Goal: Find contact information: Find contact information

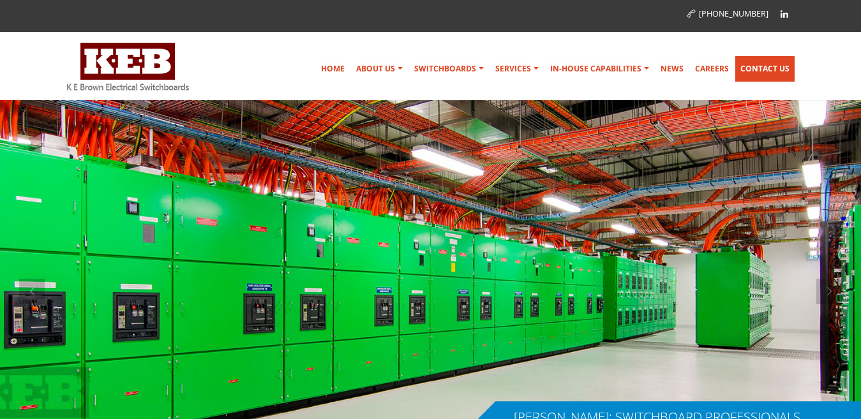
click at [755, 75] on link "Contact Us" at bounding box center [764, 69] width 59 height 26
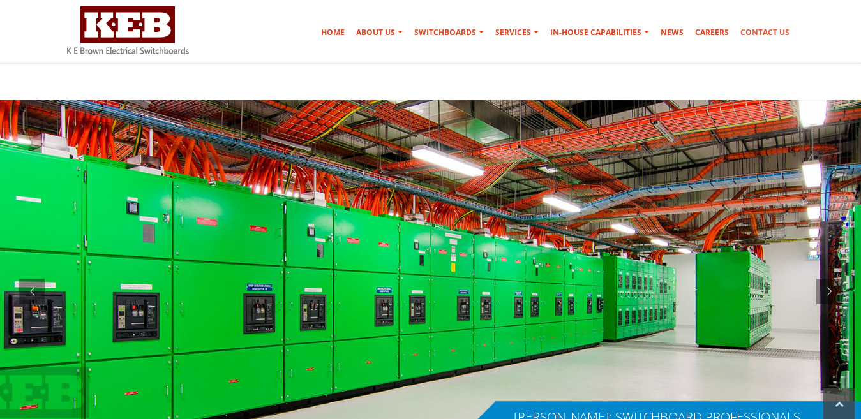
scroll to position [383, 0]
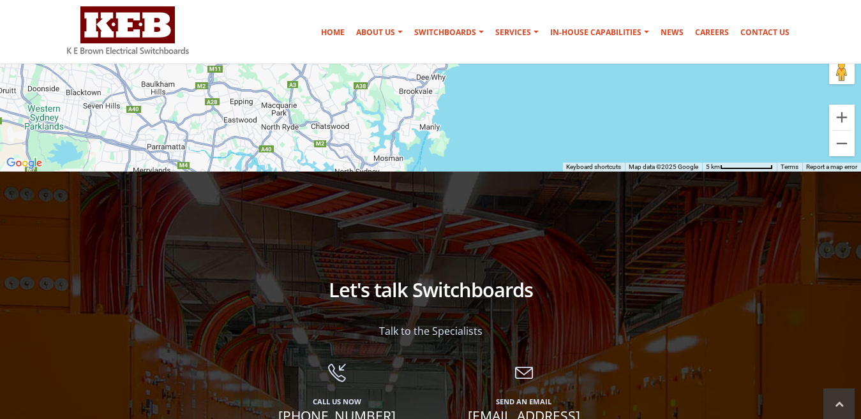
scroll to position [1021, 0]
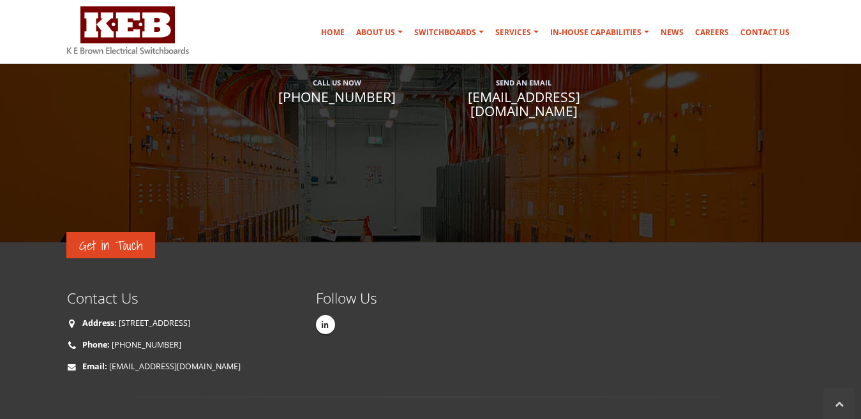
click at [540, 100] on span "[EMAIL_ADDRESS][DOMAIN_NAME]" at bounding box center [524, 104] width 168 height 28
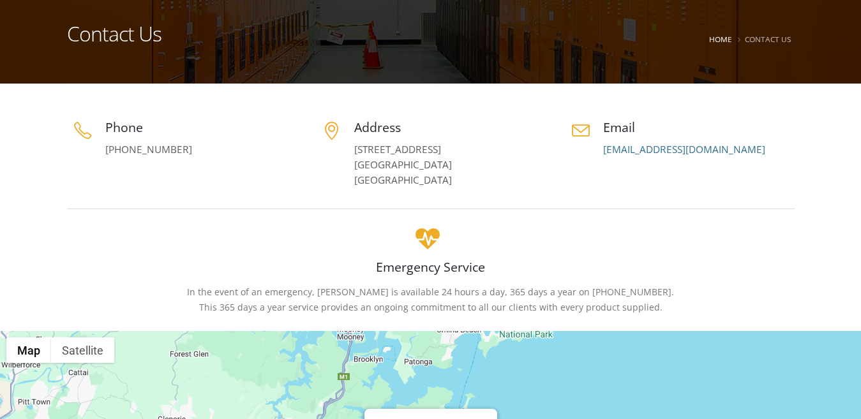
scroll to position [0, 0]
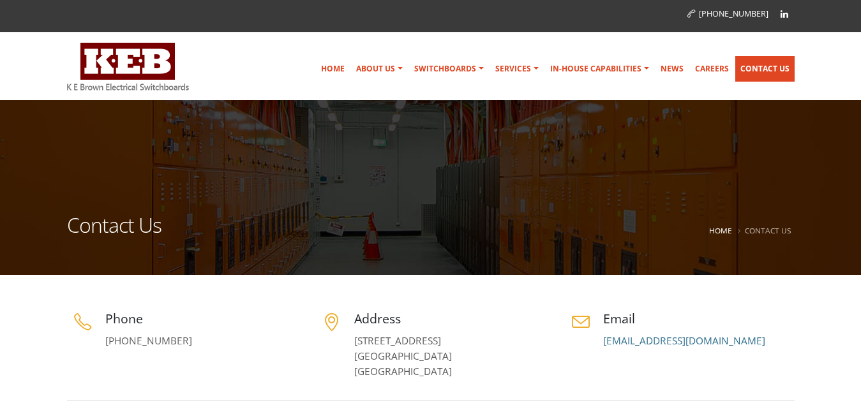
click at [765, 71] on link "Contact Us" at bounding box center [764, 69] width 59 height 26
click at [701, 334] on link "[EMAIL_ADDRESS][DOMAIN_NAME]" at bounding box center [684, 340] width 162 height 13
